Goal: Book appointment/travel/reservation

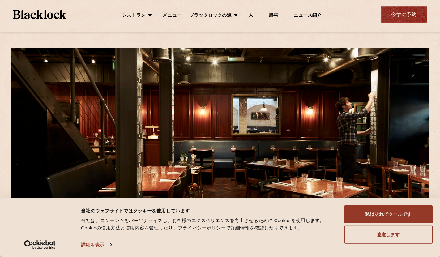
click at [402, 14] on div "今すぐ予約" at bounding box center [404, 14] width 46 height 17
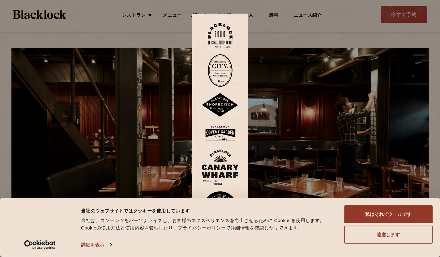
click at [177, 15] on div at bounding box center [220, 128] width 440 height 257
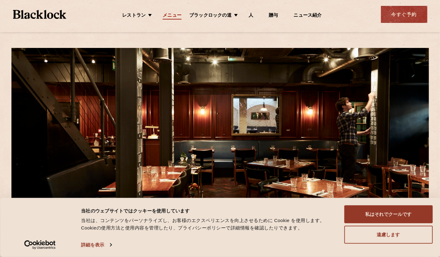
click at [175, 16] on link "メニュー" at bounding box center [172, 16] width 19 height 7
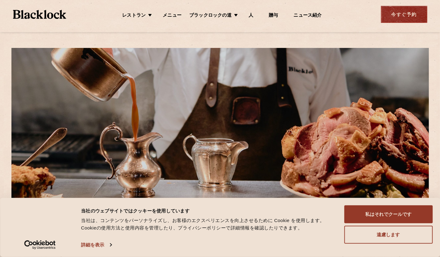
click at [388, 19] on div "今すぐ予約" at bounding box center [404, 14] width 46 height 17
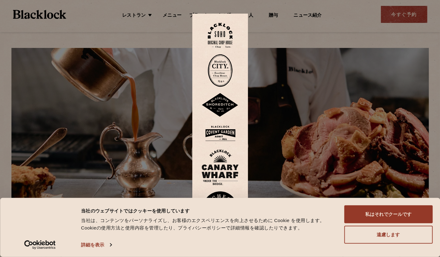
click at [222, 32] on img at bounding box center [220, 35] width 25 height 25
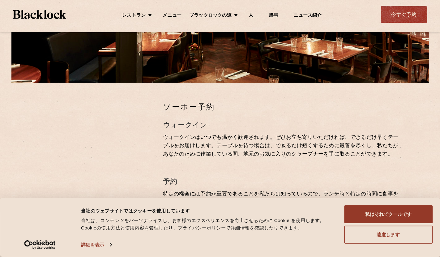
scroll to position [186, 0]
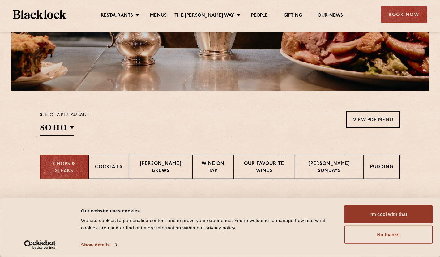
scroll to position [217, 0]
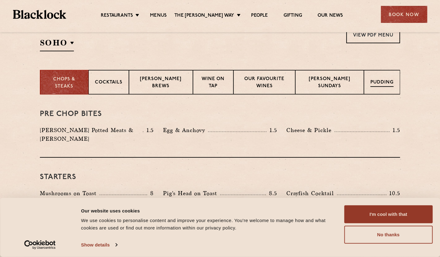
click at [385, 85] on p "Pudding" at bounding box center [382, 83] width 23 height 8
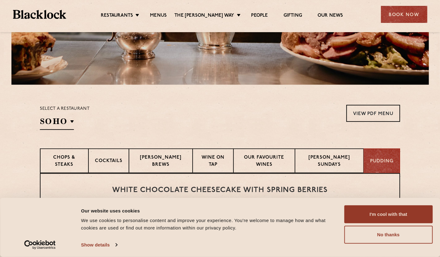
scroll to position [160, 0]
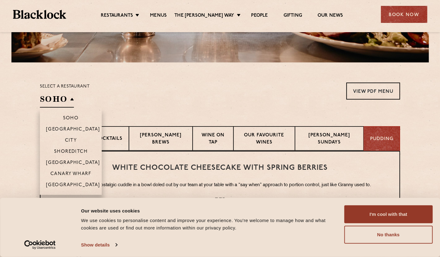
click at [67, 100] on h2 "SOHO" at bounding box center [57, 101] width 34 height 14
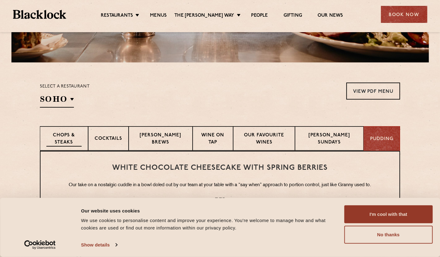
click at [72, 137] on p "Chops & Steaks" at bounding box center [63, 139] width 35 height 15
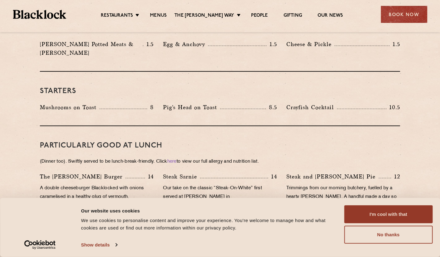
scroll to position [178, 0]
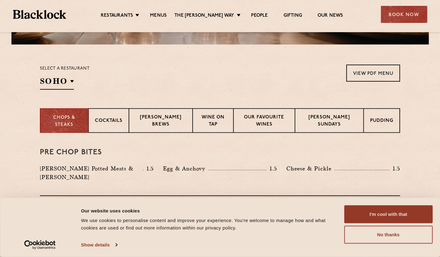
click at [45, 14] on img at bounding box center [40, 14] width 54 height 9
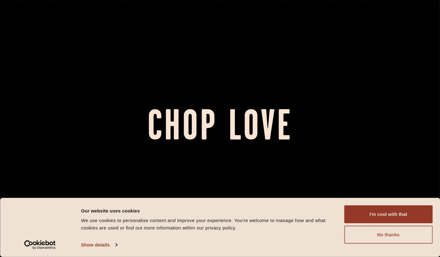
click at [393, 235] on button "No thanks" at bounding box center [388, 235] width 89 height 18
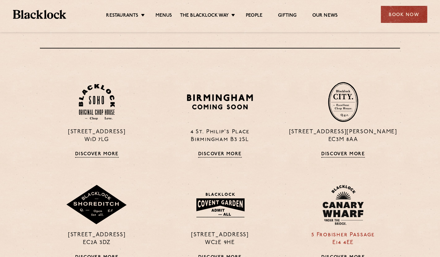
scroll to position [433, 0]
